Goal: Information Seeking & Learning: Learn about a topic

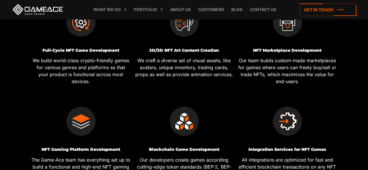
scroll to position [261, 0]
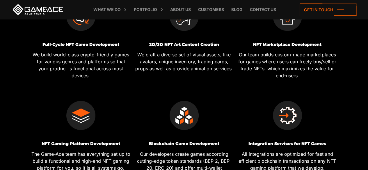
click at [168, 43] on h3 "2D/3D NFT Art Content Creation" at bounding box center [184, 44] width 99 height 4
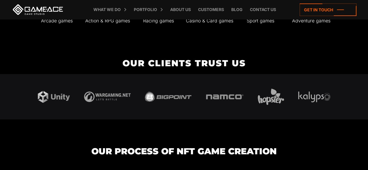
scroll to position [1021, 0]
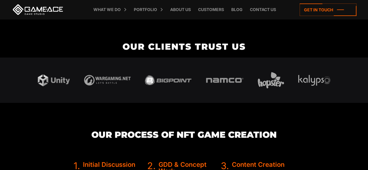
click at [56, 10] on link at bounding box center [38, 9] width 52 height 10
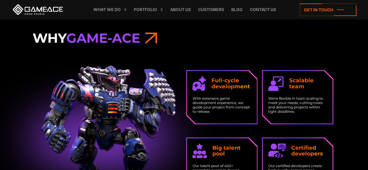
scroll to position [901, 0]
